Goal: Information Seeking & Learning: Find specific page/section

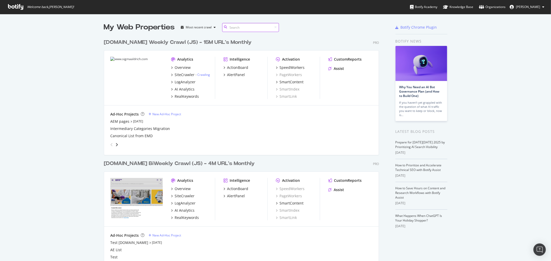
scroll to position [319, 275]
click at [133, 120] on link "[DATE]" at bounding box center [138, 121] width 10 height 4
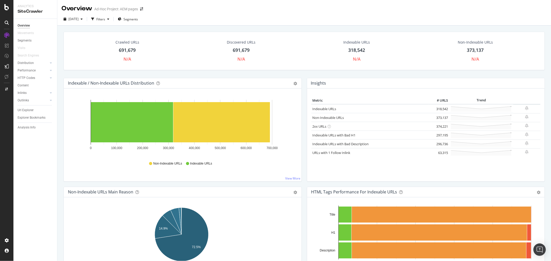
drag, startPoint x: 29, startPoint y: 108, endPoint x: 239, endPoint y: 101, distance: 210.0
click at [29, 108] on div "Url Explorer" at bounding box center [26, 110] width 16 height 5
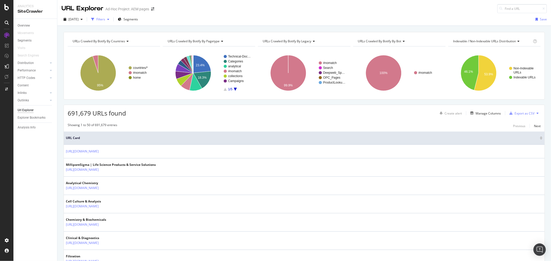
click at [105, 21] on div "Filters" at bounding box center [100, 19] width 9 height 4
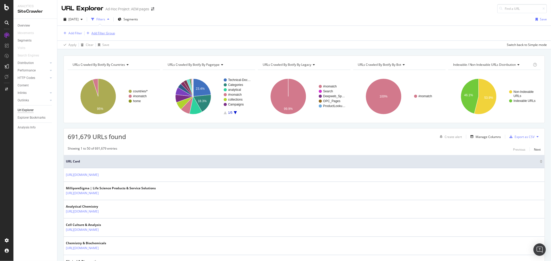
click at [99, 34] on div "Add Filter Group" at bounding box center [102, 33] width 23 height 4
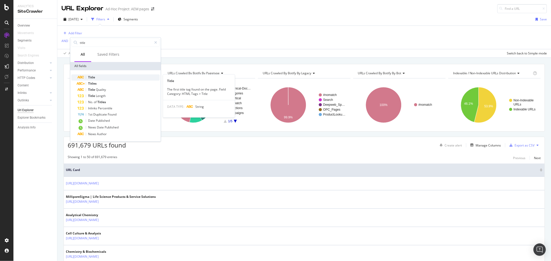
type input "title"
click at [97, 75] on div "Title" at bounding box center [118, 77] width 82 height 6
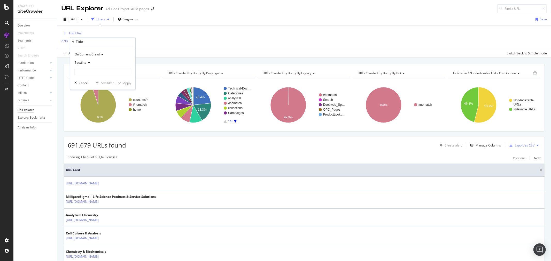
click at [90, 63] on div "Equal to" at bounding box center [102, 63] width 57 height 8
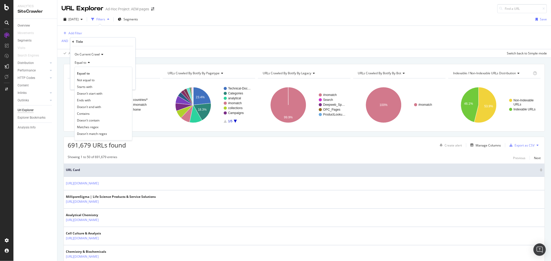
click at [92, 112] on div "Contains" at bounding box center [103, 113] width 55 height 7
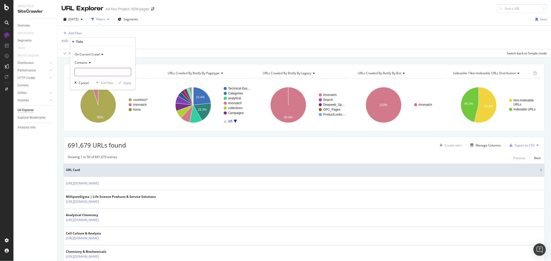
click at [114, 74] on input "text" at bounding box center [103, 72] width 56 height 8
type input "How To"
click at [131, 82] on div "Apply" at bounding box center [127, 83] width 8 height 4
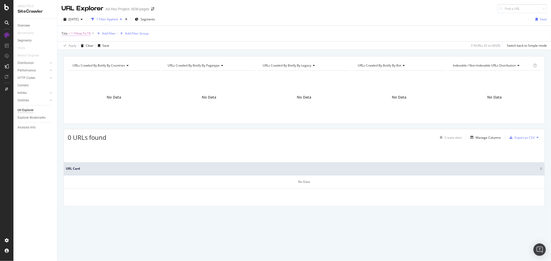
click at [80, 34] on span "^.*How To.*$" at bounding box center [81, 33] width 20 height 7
click at [7, 7] on icon at bounding box center [6, 7] width 5 height 6
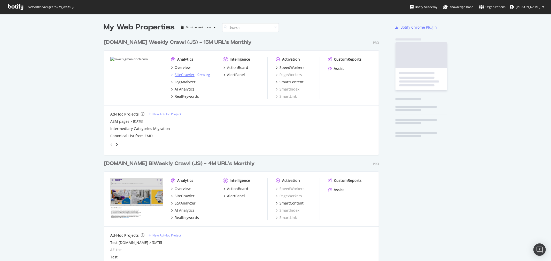
scroll to position [257, 542]
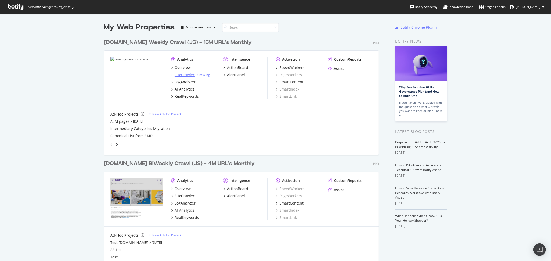
click at [184, 74] on div "SiteCrawler" at bounding box center [184, 74] width 20 height 5
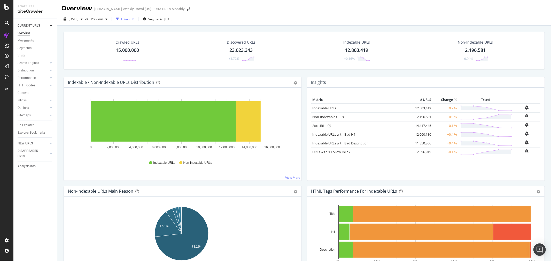
click at [130, 20] on div "Filters" at bounding box center [125, 19] width 9 height 4
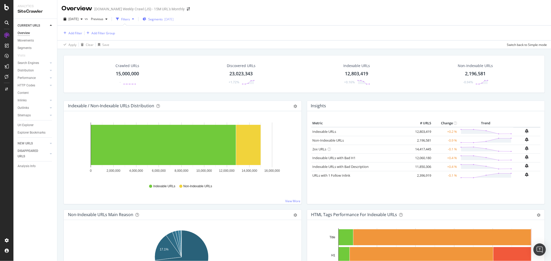
click at [162, 19] on span "Segments" at bounding box center [155, 19] width 14 height 4
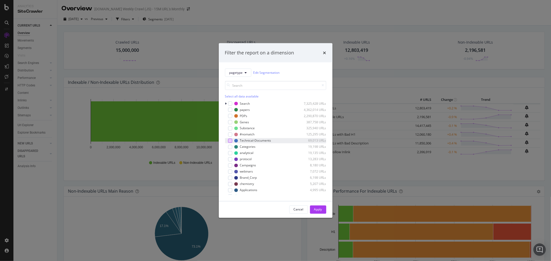
click at [229, 140] on div "modal" at bounding box center [230, 141] width 4 height 4
click at [229, 159] on div "modal" at bounding box center [230, 159] width 4 height 4
click at [317, 207] on div "Apply" at bounding box center [318, 210] width 8 height 8
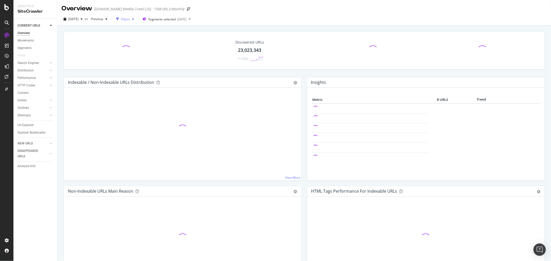
click at [130, 19] on div "Filters" at bounding box center [125, 19] width 9 height 4
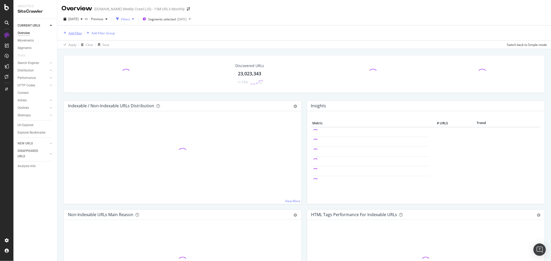
click at [71, 33] on div "Add Filter" at bounding box center [75, 33] width 14 height 4
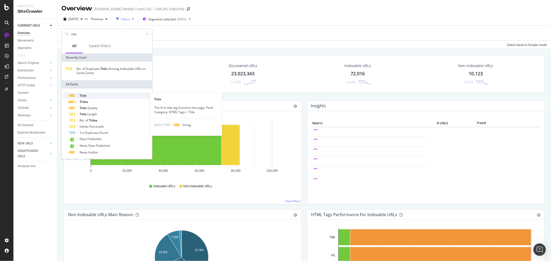
type input "title"
click at [84, 97] on span "Title" at bounding box center [83, 95] width 7 height 4
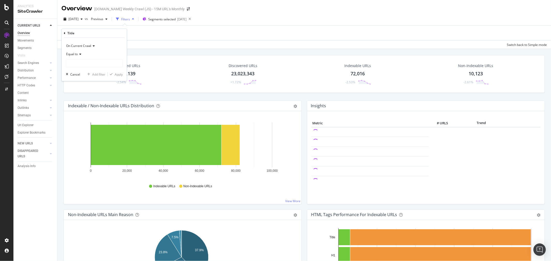
click at [80, 55] on icon at bounding box center [80, 54] width 4 height 3
click at [80, 105] on span "Contains" at bounding box center [74, 105] width 13 height 4
click at [103, 65] on input "text" at bounding box center [94, 63] width 56 height 8
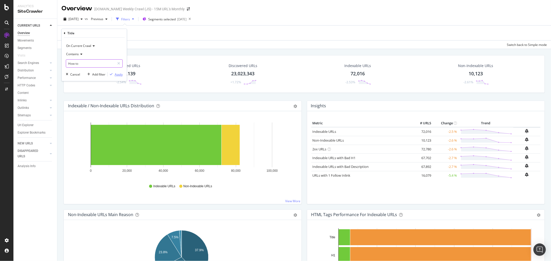
type input "How to"
click at [117, 76] on div "Apply" at bounding box center [119, 74] width 8 height 4
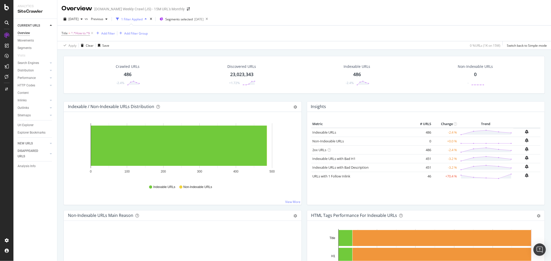
drag, startPoint x: 27, startPoint y: 123, endPoint x: 300, endPoint y: 121, distance: 273.6
click at [27, 123] on div "Url Explorer" at bounding box center [26, 125] width 16 height 5
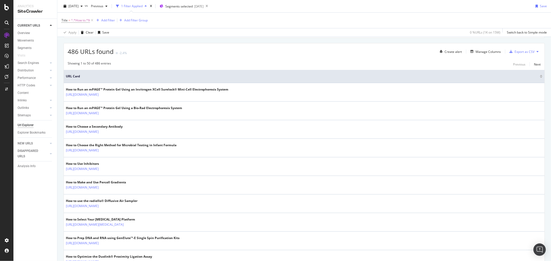
scroll to position [57, 0]
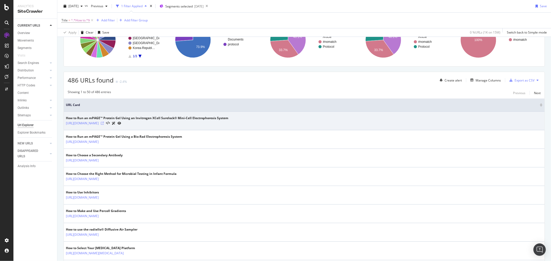
click at [104, 124] on icon at bounding box center [102, 123] width 3 height 3
